Goal: Task Accomplishment & Management: Manage account settings

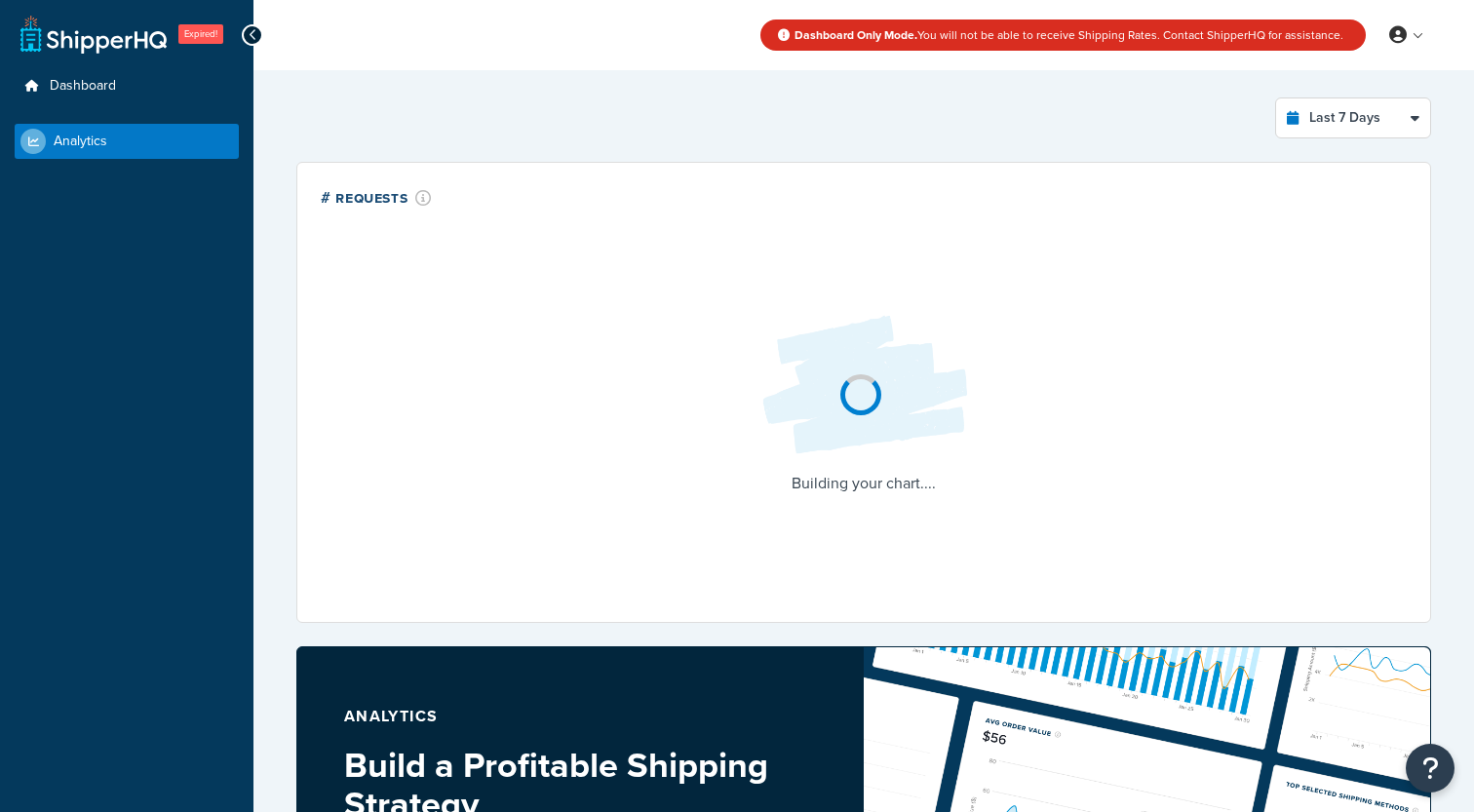
select select "last_7_days"
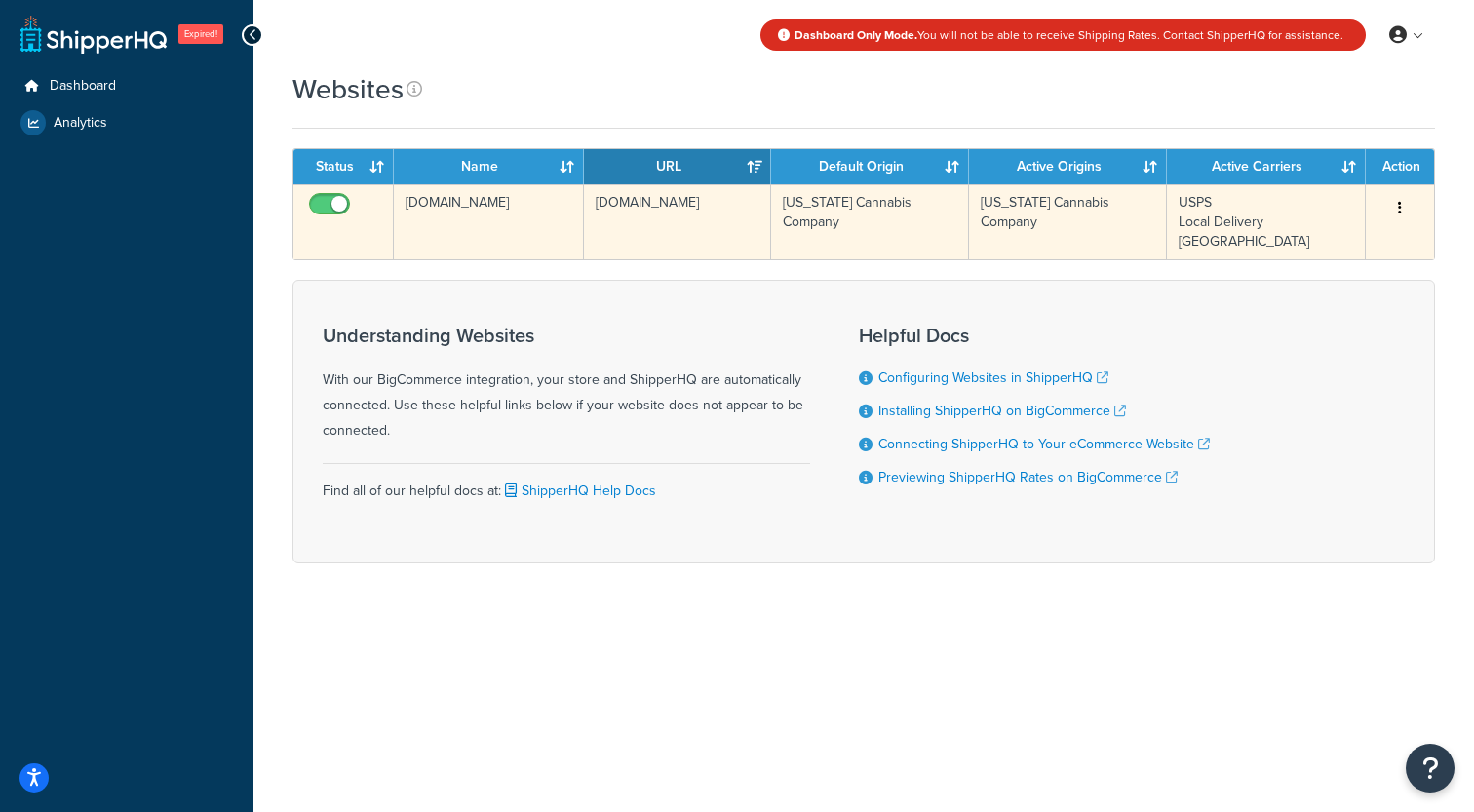
click at [696, 213] on td "txcannabiscompany.com" at bounding box center [678, 221] width 188 height 75
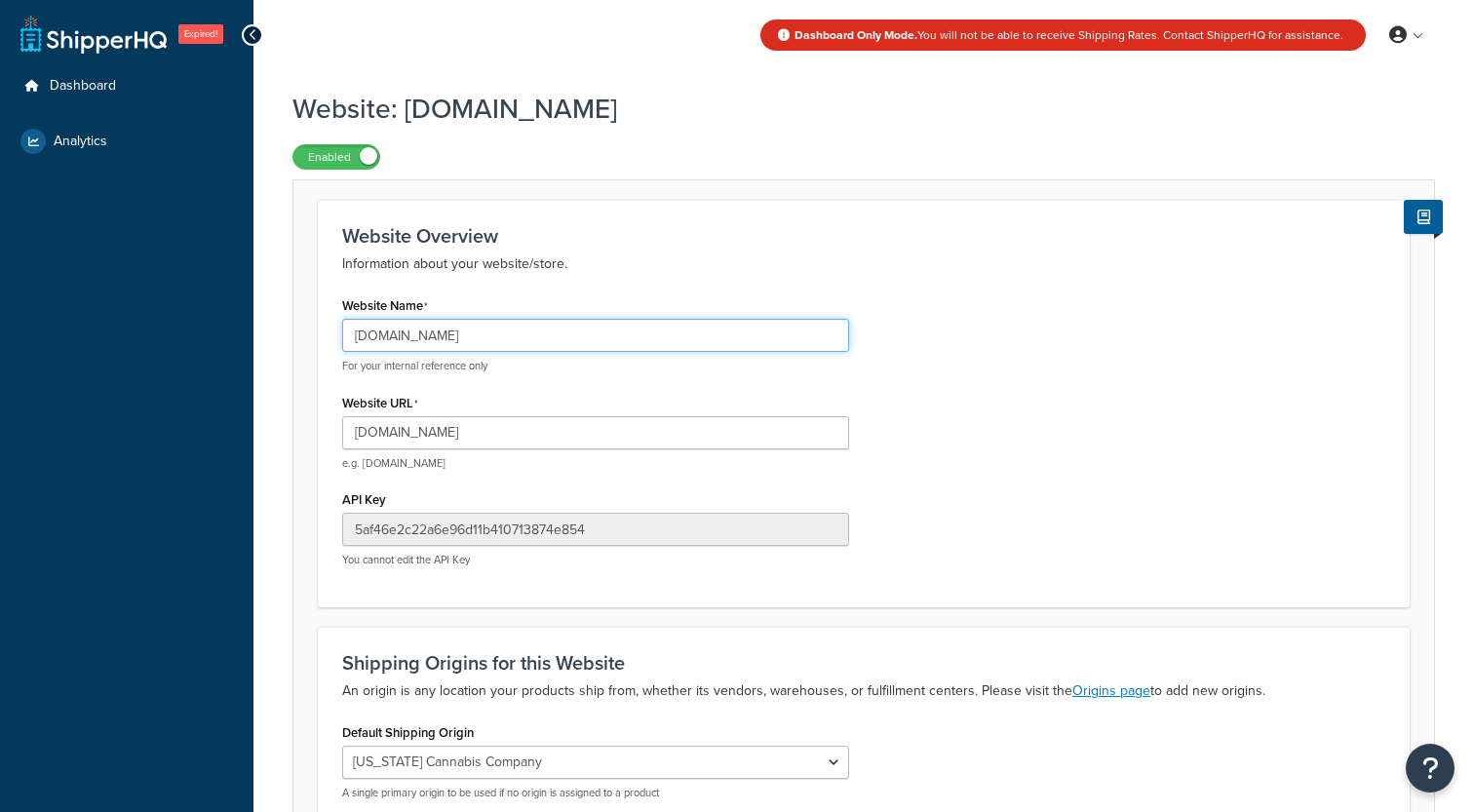
click at [475, 329] on input "[DOMAIN_NAME]" at bounding box center [595, 335] width 507 height 33
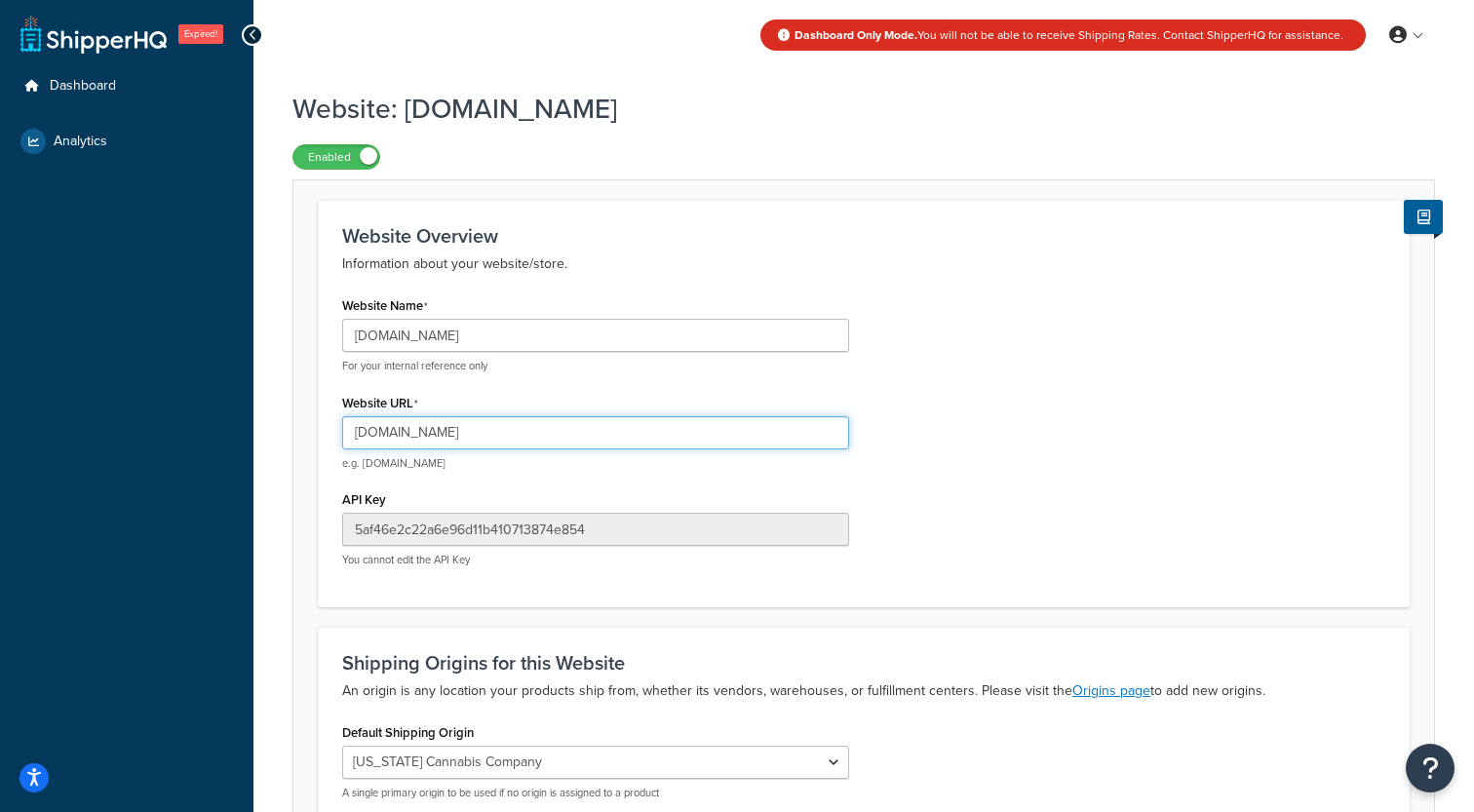
click at [446, 439] on input "[DOMAIN_NAME]" at bounding box center [595, 432] width 507 height 33
